Goal: Find specific page/section: Find specific page/section

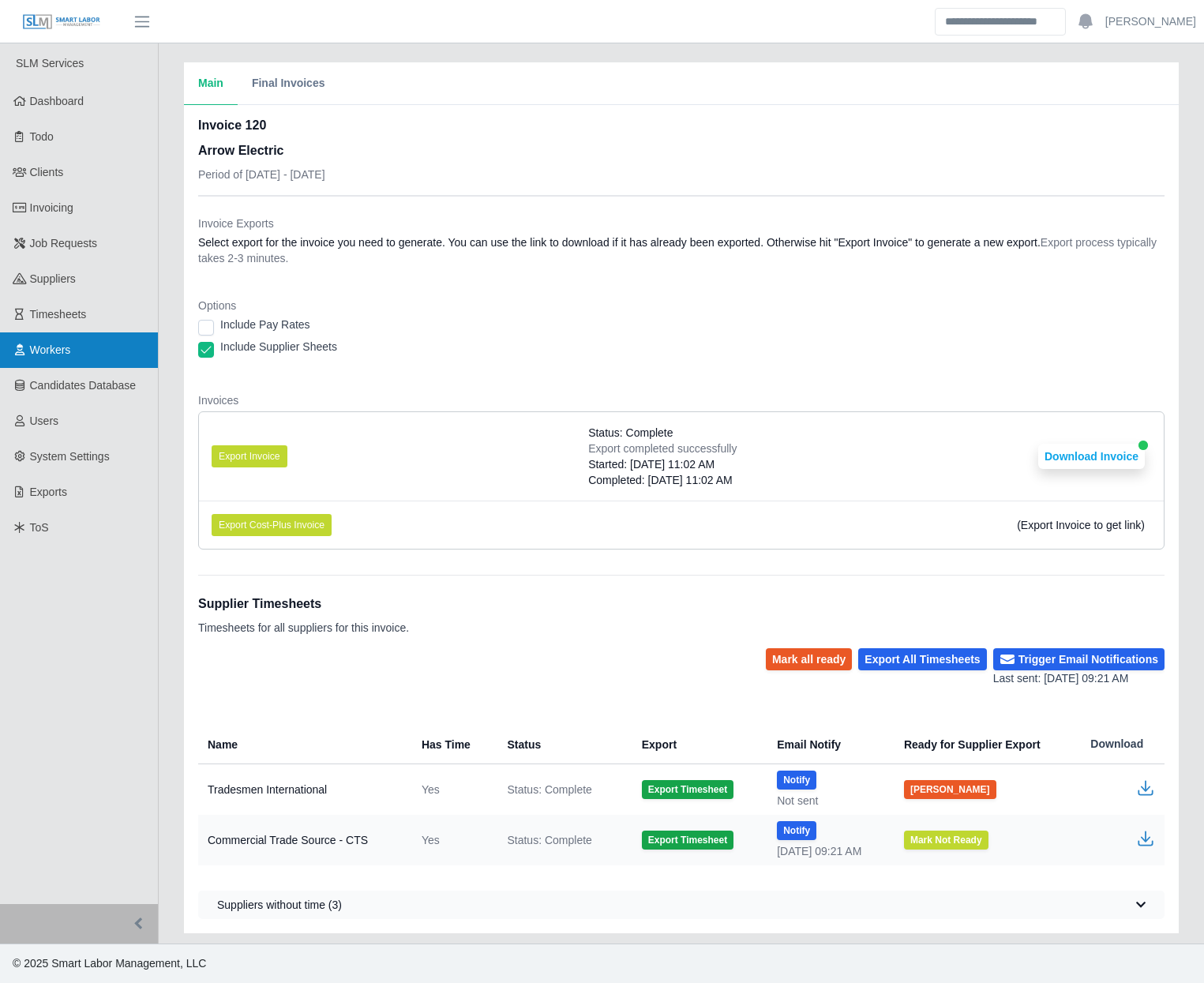
click at [55, 352] on span "Workers" at bounding box center [50, 349] width 41 height 13
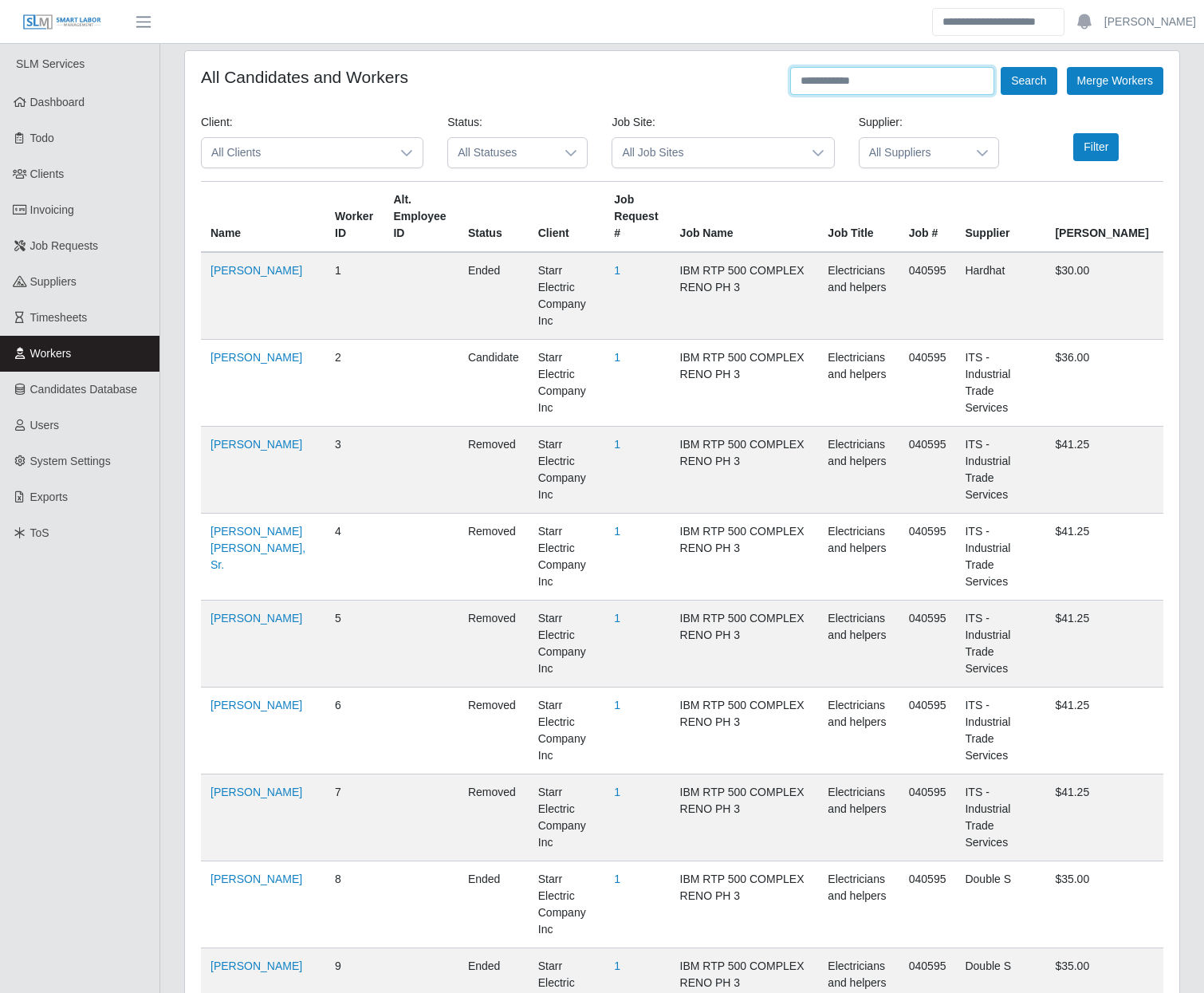
click at [892, 82] on input "text" at bounding box center [892, 81] width 204 height 28
type input "**********"
click at [1001, 67] on button "Search" at bounding box center [1029, 81] width 56 height 28
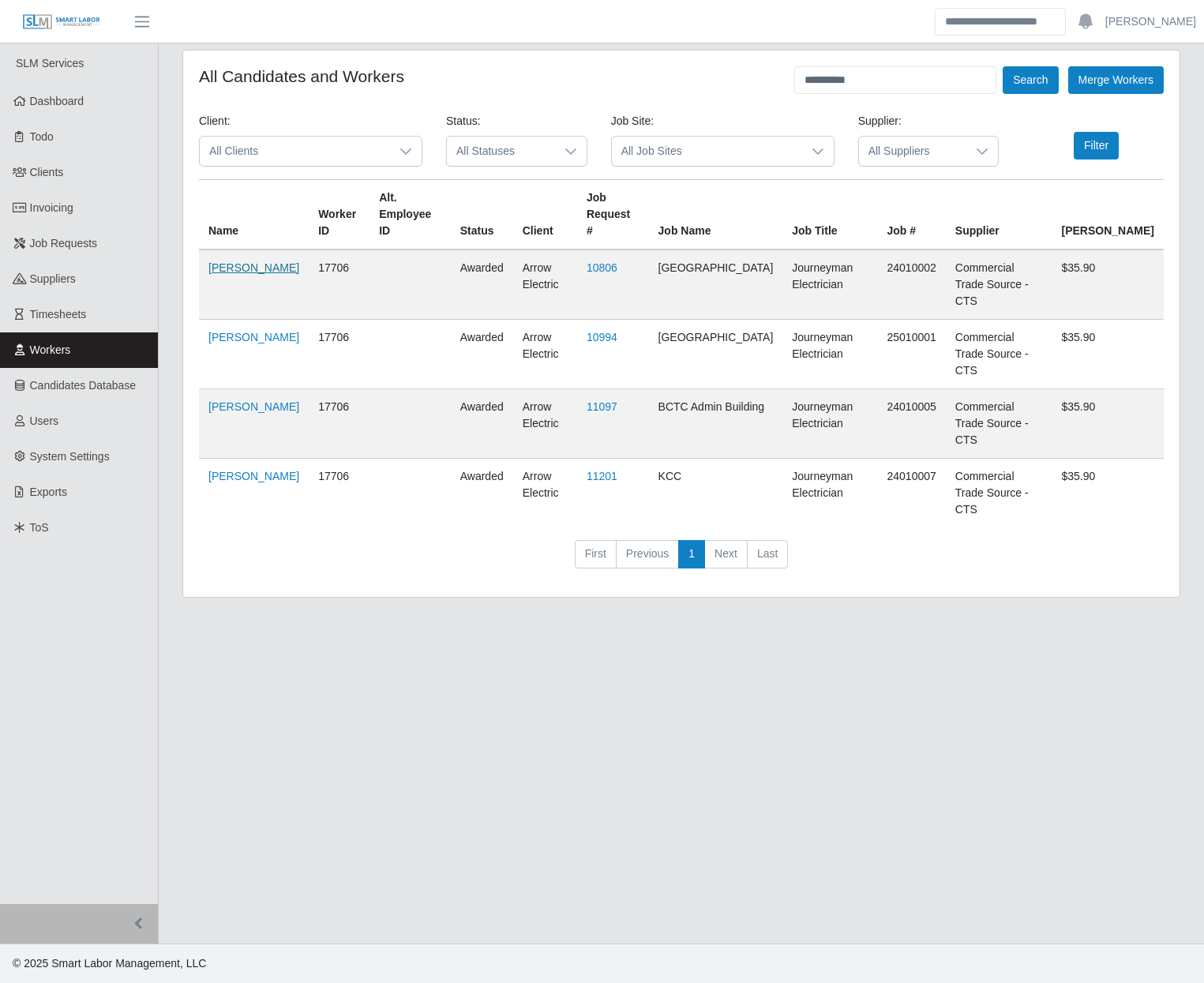
click at [216, 263] on link "[PERSON_NAME]" at bounding box center [254, 268] width 91 height 13
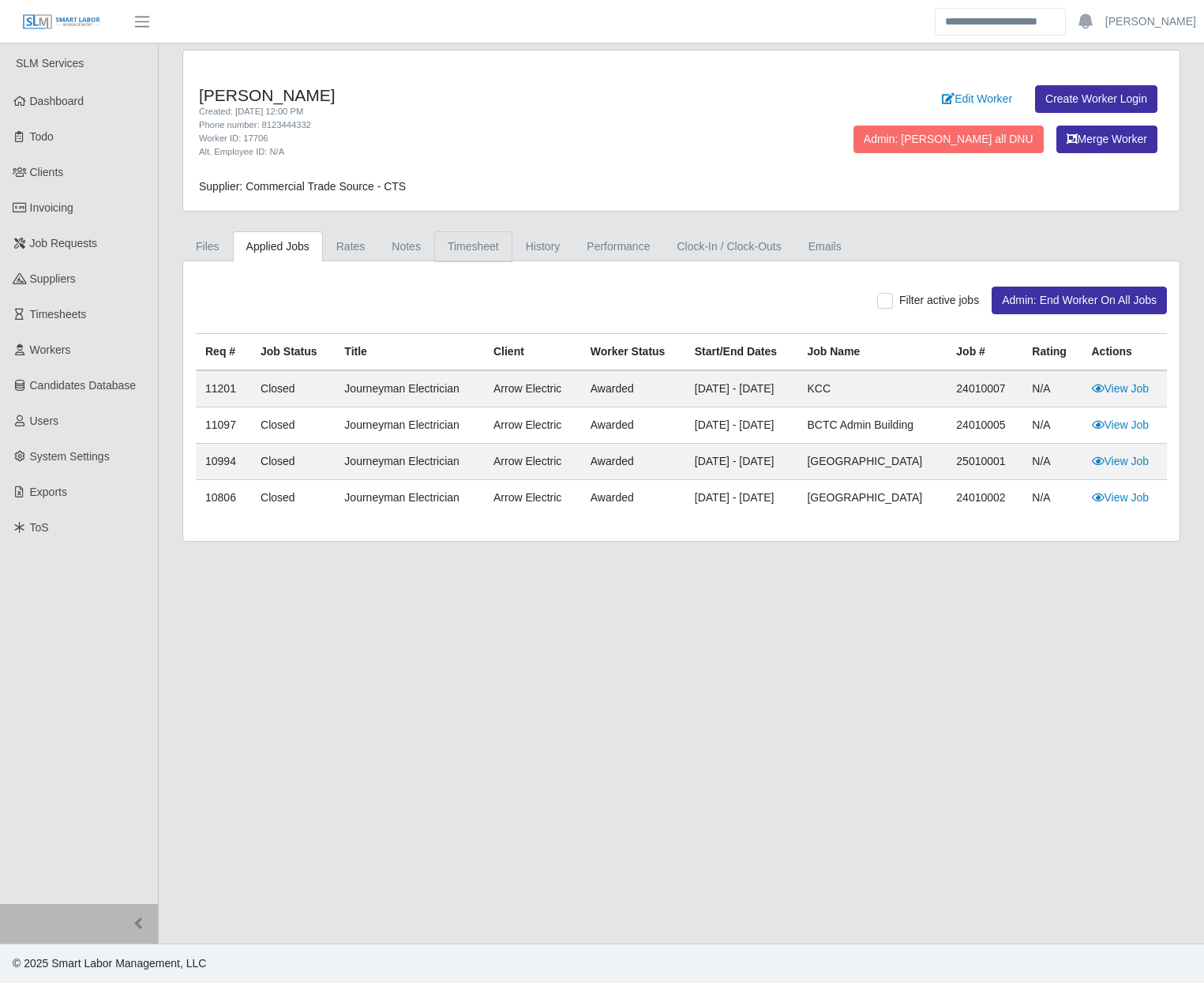
click at [485, 252] on link "Timesheet" at bounding box center [473, 247] width 78 height 31
